Goal: Transaction & Acquisition: Purchase product/service

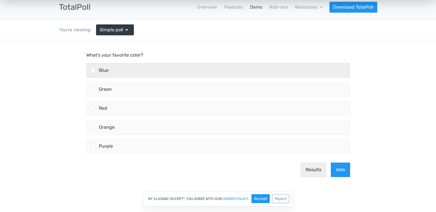
click at [96, 70] on div "Blue" at bounding box center [223, 70] width 255 height 14
click at [93, 70] on input "Blue" at bounding box center [93, 70] width 0 height 0
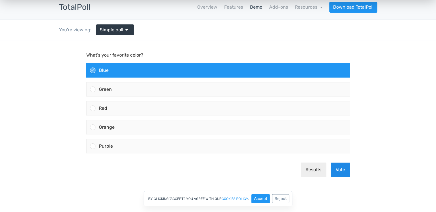
click at [341, 171] on button "Vote" at bounding box center [340, 169] width 19 height 14
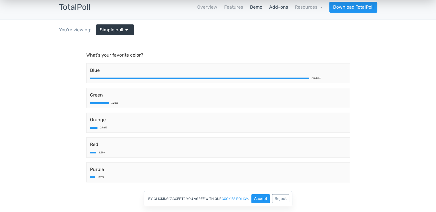
click at [276, 7] on link "Add-ons" at bounding box center [278, 7] width 19 height 7
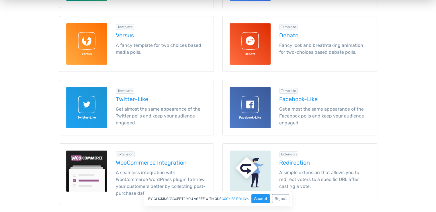
scroll to position [172, 0]
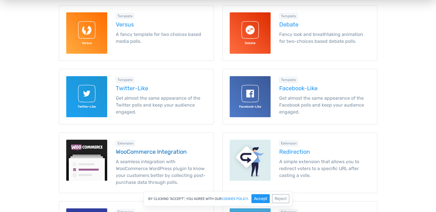
click at [171, 151] on h5 "WooCommerce Integration" at bounding box center [161, 151] width 91 height 6
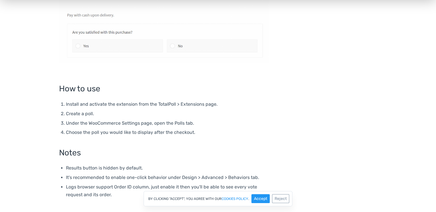
scroll to position [383, 0]
